Goal: Task Accomplishment & Management: Manage account settings

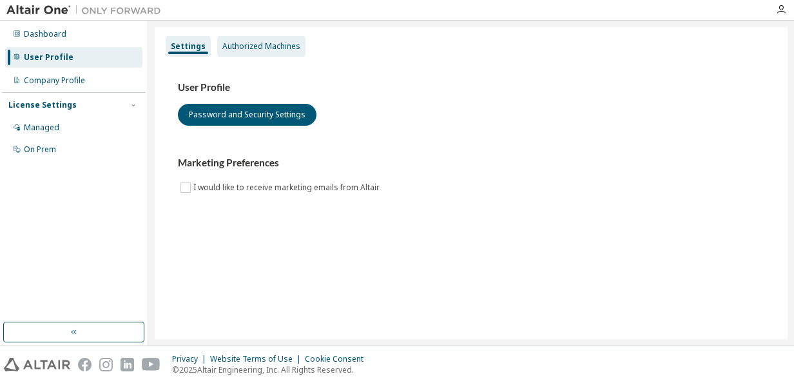
click at [250, 52] on div "Authorized Machines" at bounding box center [261, 46] width 88 height 21
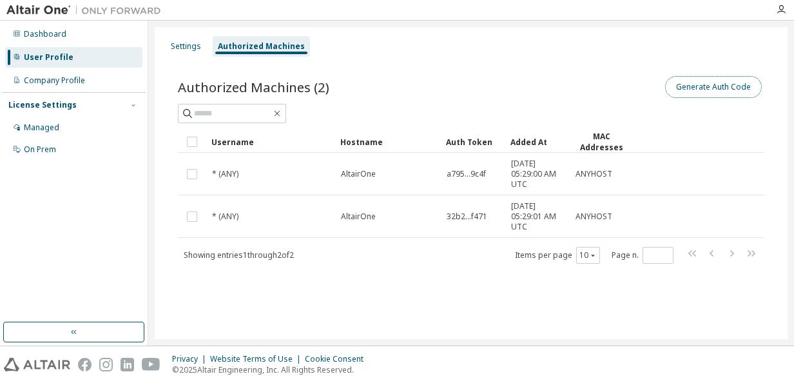
click at [701, 91] on button "Generate Auth Code" at bounding box center [713, 87] width 97 height 22
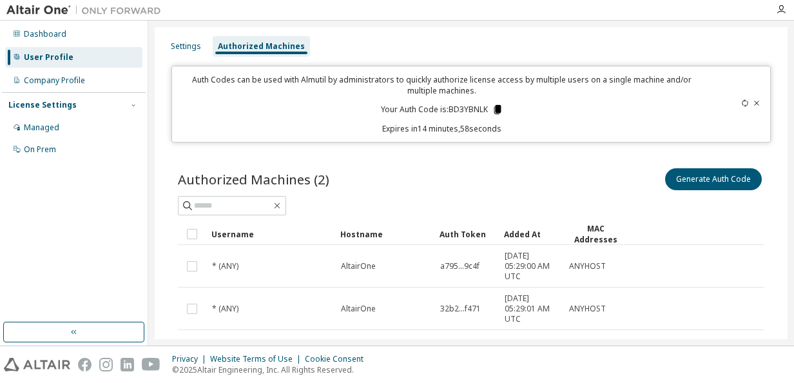
click at [496, 108] on icon at bounding box center [496, 109] width 7 height 9
